Goal: Transaction & Acquisition: Download file/media

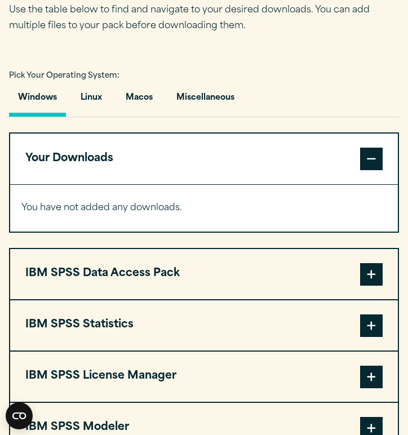
scroll to position [748, 0]
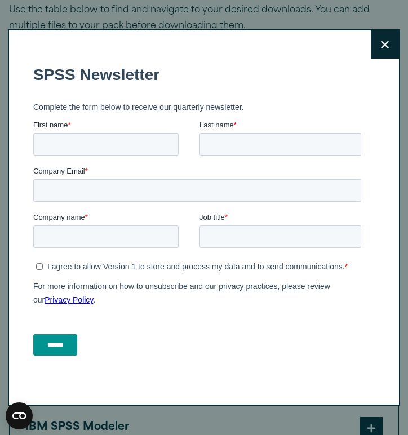
click at [383, 43] on icon at bounding box center [385, 45] width 8 height 8
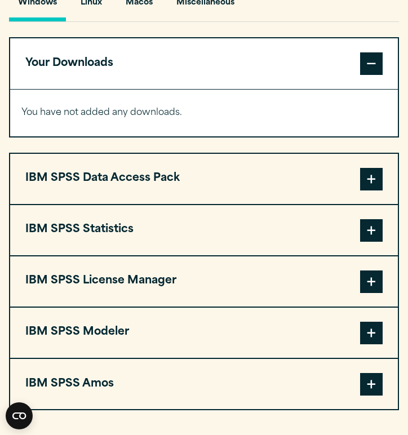
scroll to position [845, 0]
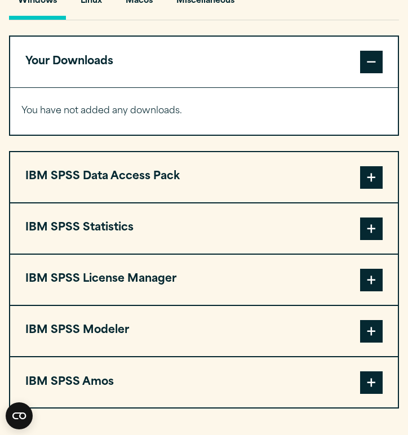
click at [375, 227] on span at bounding box center [371, 228] width 23 height 23
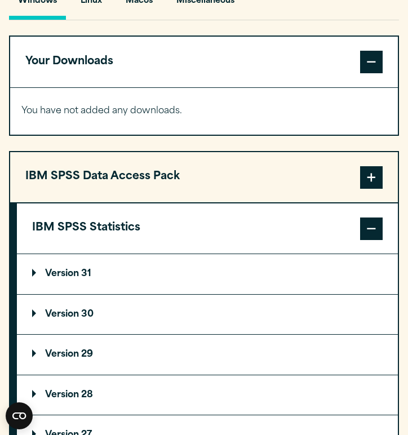
click at [110, 314] on summary "Version 30" at bounding box center [207, 314] width 381 height 39
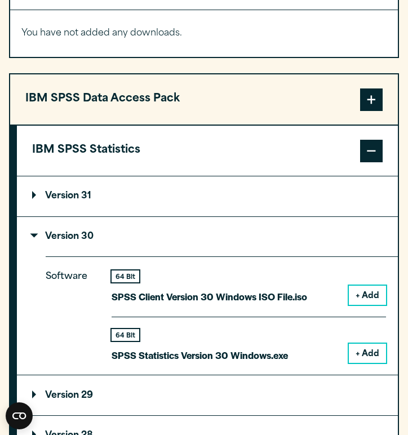
scroll to position [925, 0]
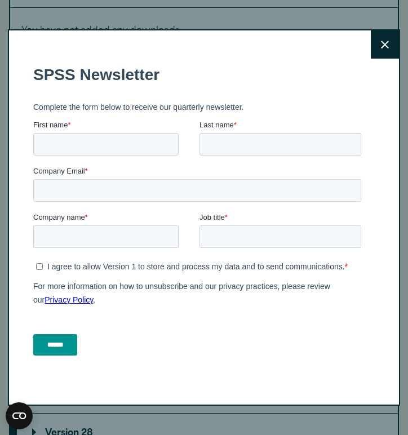
click at [384, 39] on button "Close" at bounding box center [385, 44] width 28 height 28
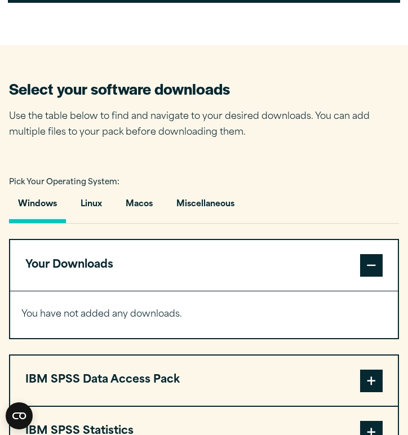
scroll to position [644, 0]
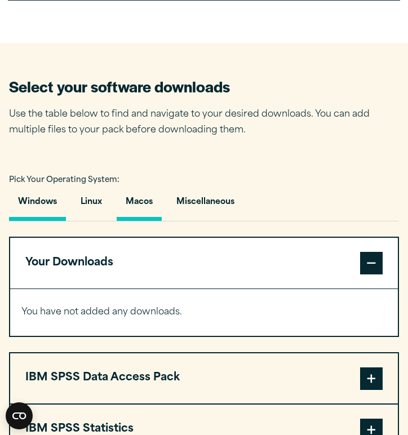
click at [145, 203] on button "Macos" at bounding box center [139, 205] width 45 height 32
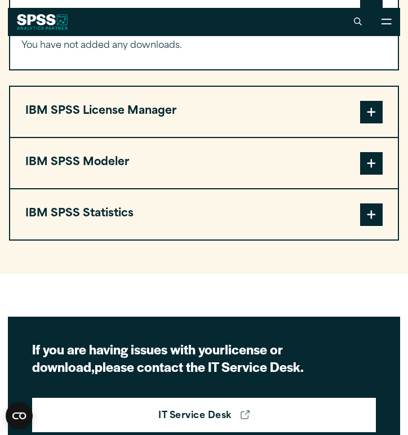
scroll to position [894, 0]
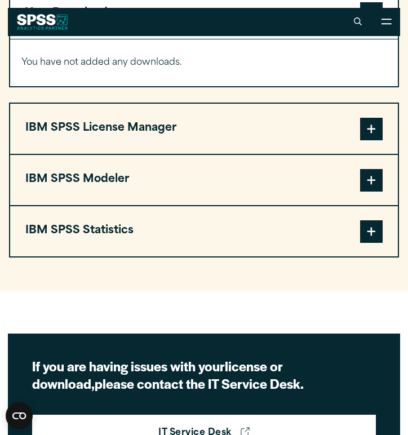
click at [369, 239] on span at bounding box center [371, 231] width 23 height 23
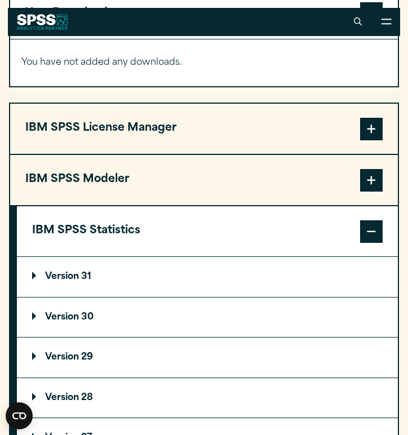
click at [316, 320] on summary "Version 30" at bounding box center [207, 316] width 381 height 39
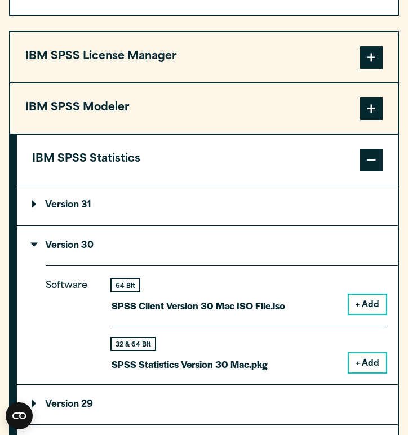
scroll to position [993, 0]
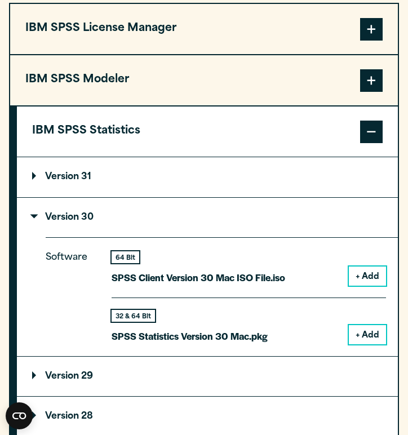
click at [366, 332] on button "+ Add" at bounding box center [367, 334] width 37 height 19
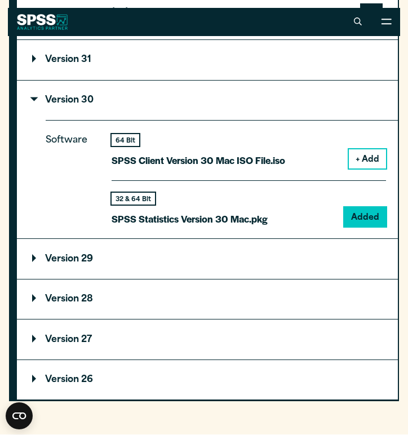
scroll to position [1149, 0]
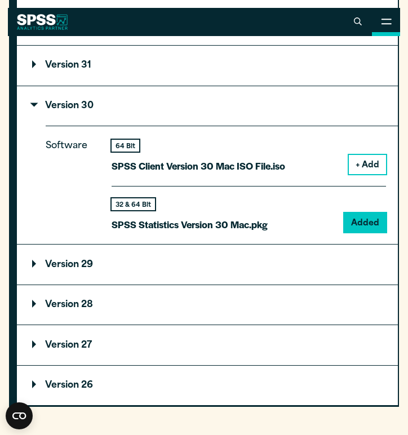
click at [385, 25] on button "Open Site Menu" at bounding box center [386, 22] width 28 height 28
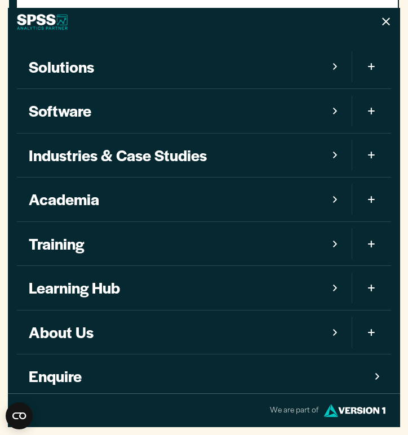
scroll to position [0, 0]
click at [384, 15] on button "Close" at bounding box center [386, 22] width 28 height 28
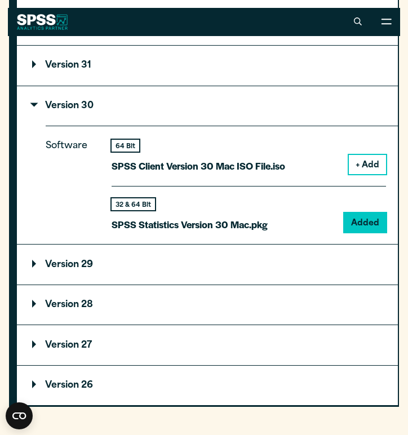
click at [252, 219] on p "SPSS Statistics Version 30 Mac.pkg" at bounding box center [190, 224] width 156 height 16
click at [281, 224] on div "32 & 64 Bit SPSS Statistics Version 30 Mac.pkg Added" at bounding box center [249, 209] width 274 height 47
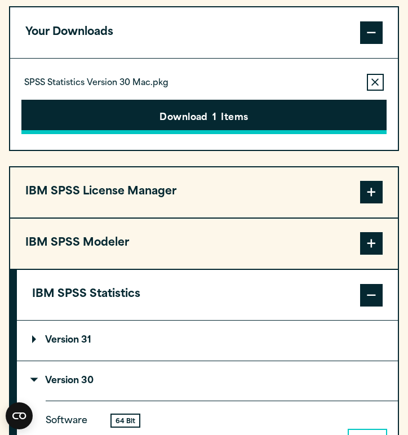
scroll to position [874, 0]
click at [270, 120] on button "Download 1 Items" at bounding box center [203, 117] width 365 height 35
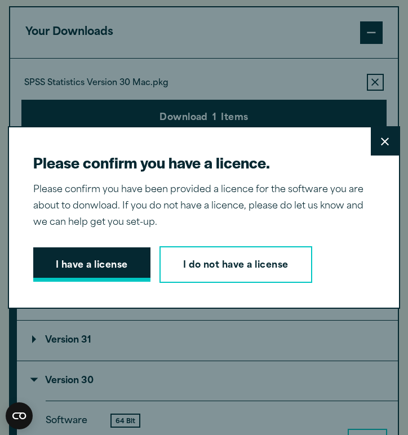
click at [121, 256] on button "I have a license" at bounding box center [91, 264] width 117 height 35
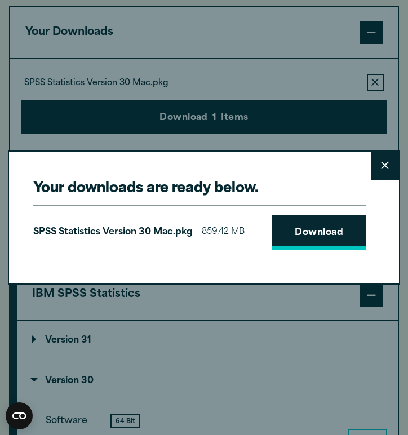
click at [310, 235] on link "Download" at bounding box center [319, 232] width 94 height 35
